Goal: Transaction & Acquisition: Purchase product/service

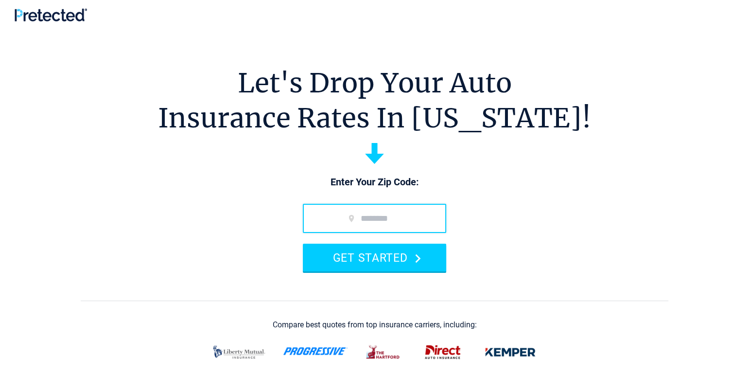
click at [359, 215] on input "zip code" at bounding box center [374, 218] width 143 height 29
type input "*****"
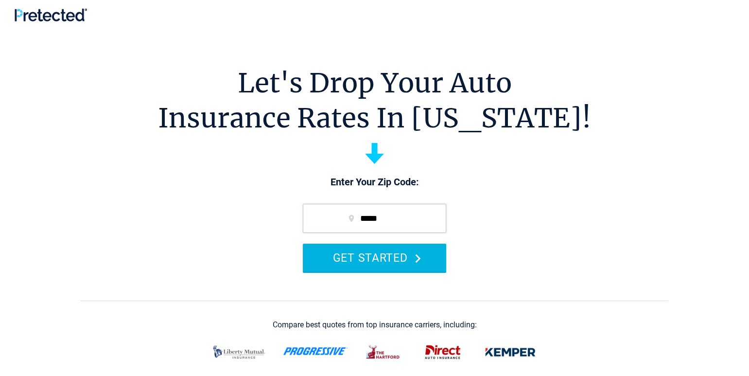
click at [362, 262] on button "GET STARTED" at bounding box center [374, 258] width 143 height 28
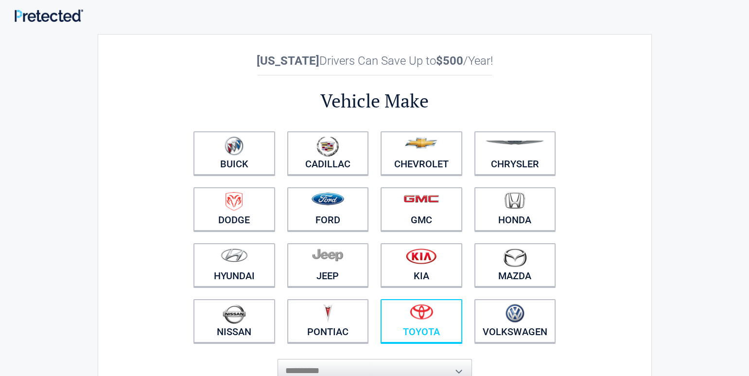
click at [425, 315] on img at bounding box center [421, 312] width 23 height 16
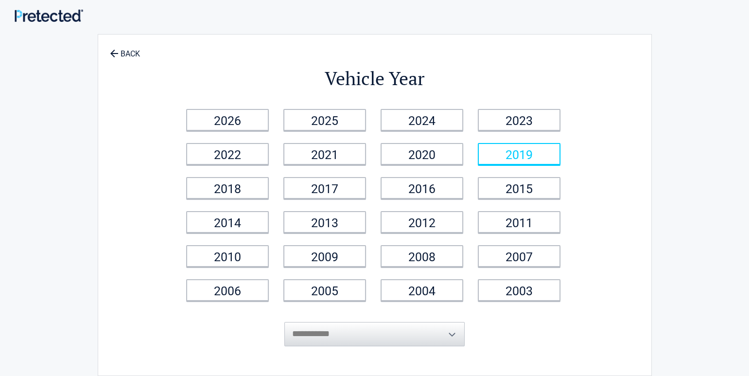
click at [507, 151] on link "2019" at bounding box center [519, 154] width 83 height 22
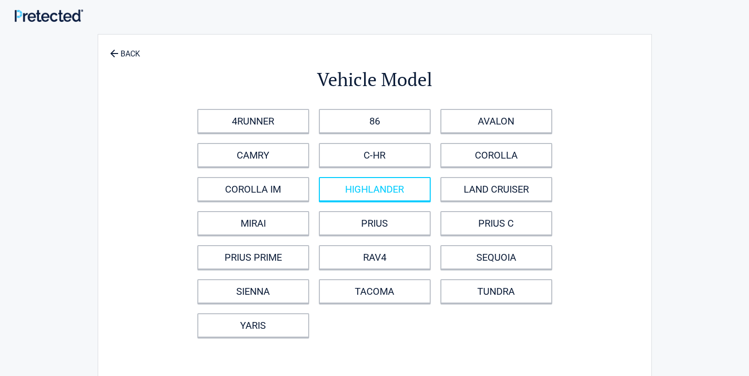
click at [359, 184] on link "HIGHLANDER" at bounding box center [375, 189] width 112 height 24
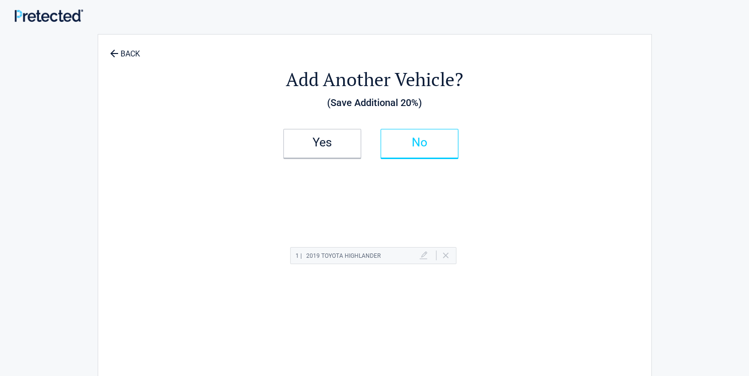
click at [412, 140] on h2 "No" at bounding box center [419, 142] width 57 height 7
